Goal: Transaction & Acquisition: Purchase product/service

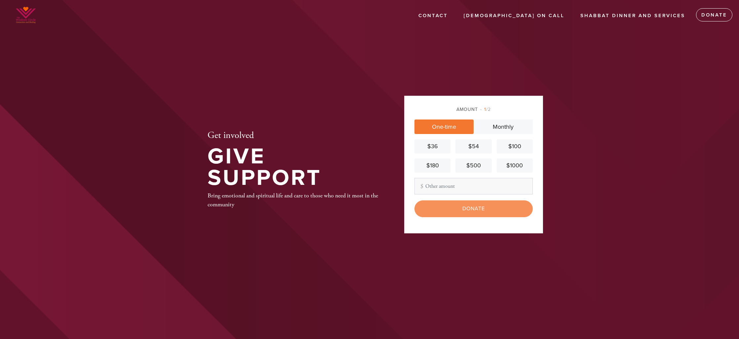
click at [430, 149] on div "$36" at bounding box center [432, 146] width 31 height 9
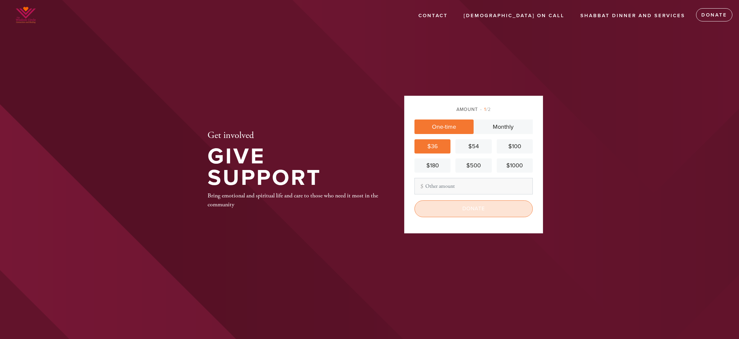
click at [473, 212] on input "Donate" at bounding box center [473, 209] width 118 height 17
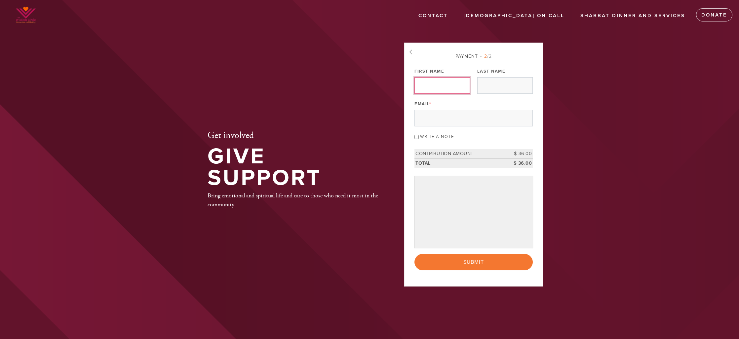
click at [437, 89] on input "First Name" at bounding box center [442, 85] width 56 height 17
type input "[PERSON_NAME]"
type input "[EMAIL_ADDRESS][DOMAIN_NAME]"
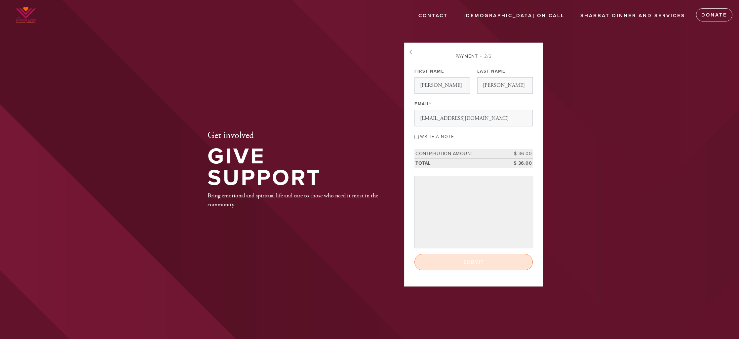
click at [473, 265] on input "Submit" at bounding box center [473, 262] width 118 height 17
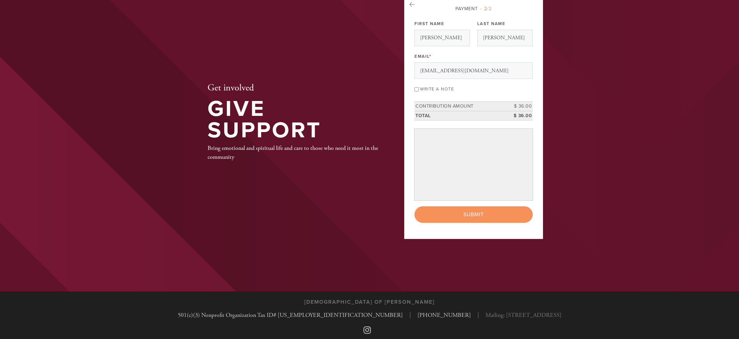
scroll to position [46, 0]
